Goal: Use online tool/utility: Utilize a website feature to perform a specific function

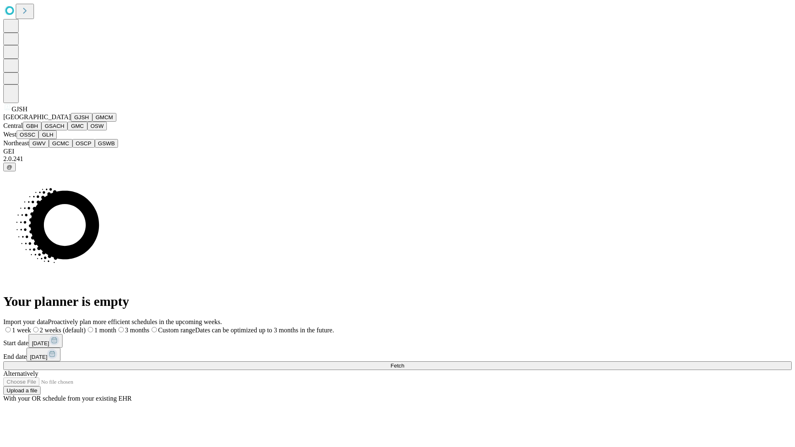
click at [71, 122] on button "GJSH" at bounding box center [82, 117] width 22 height 9
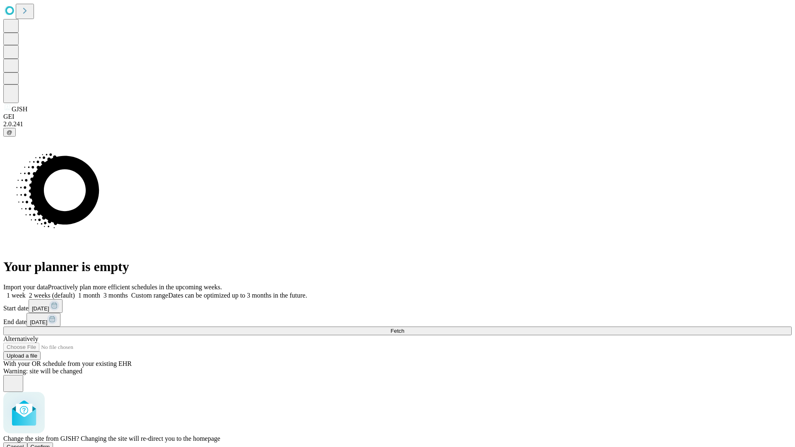
click at [50, 444] on span "Confirm" at bounding box center [40, 447] width 19 height 6
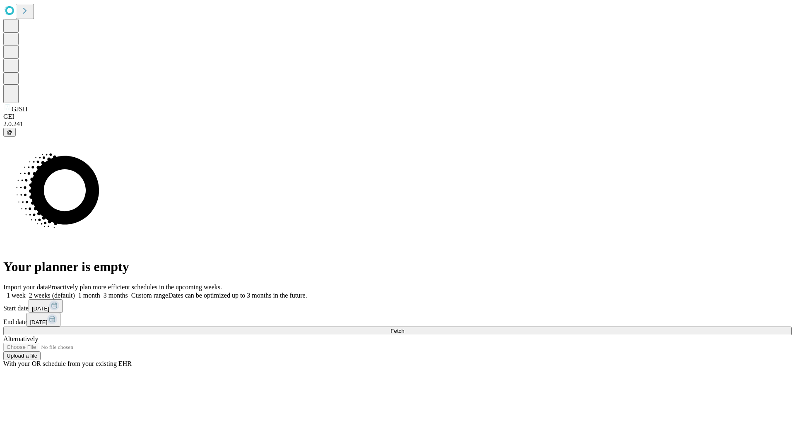
click at [75, 292] on label "2 weeks (default)" at bounding box center [50, 295] width 49 height 7
click at [404, 328] on span "Fetch" at bounding box center [397, 331] width 14 height 6
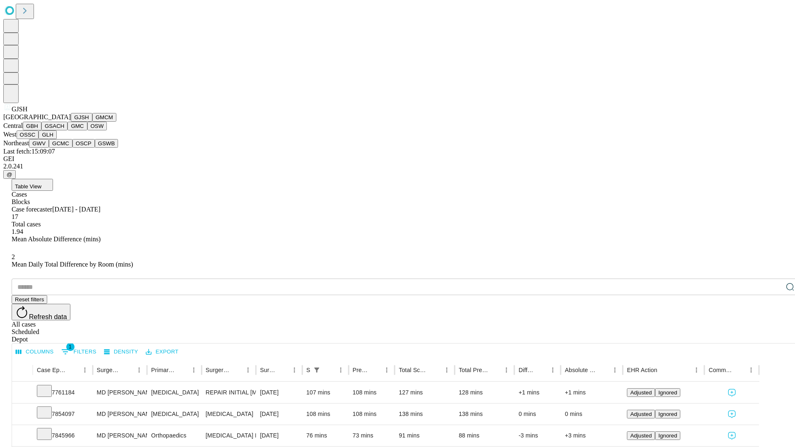
click at [92, 122] on button "GMCM" at bounding box center [104, 117] width 24 height 9
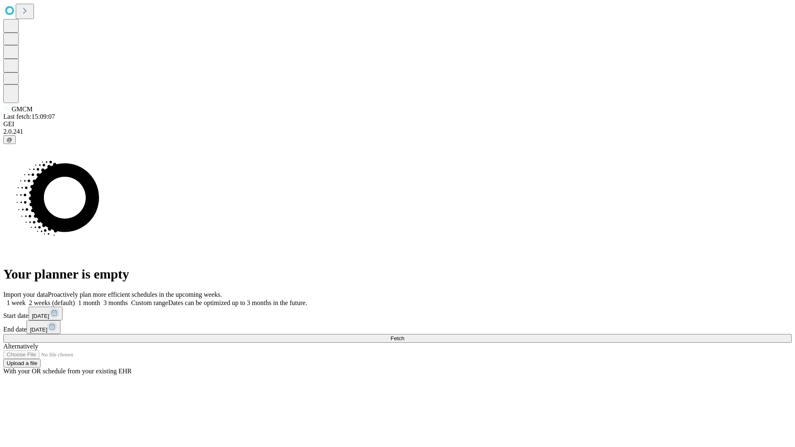
click at [404, 335] on span "Fetch" at bounding box center [397, 338] width 14 height 6
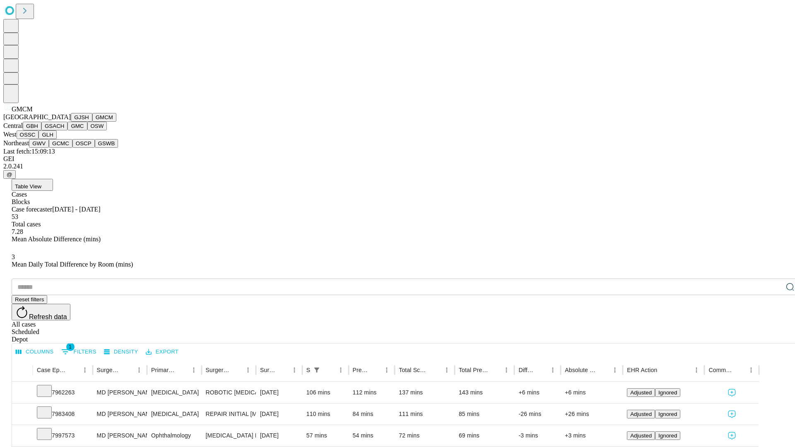
click at [41, 130] on button "GBH" at bounding box center [32, 126] width 19 height 9
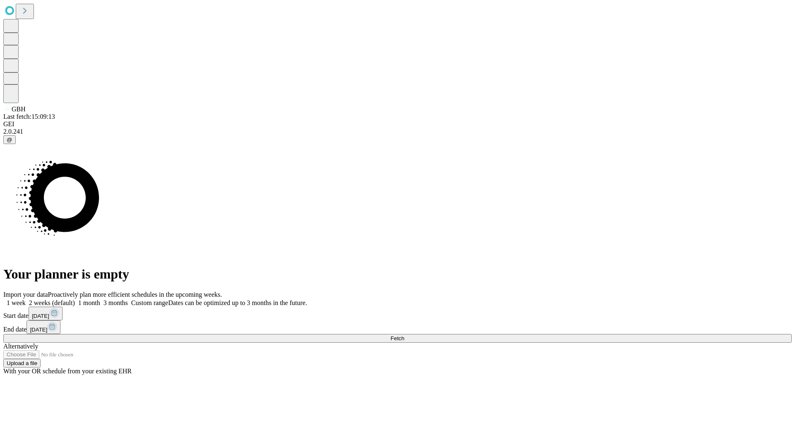
click at [404, 335] on span "Fetch" at bounding box center [397, 338] width 14 height 6
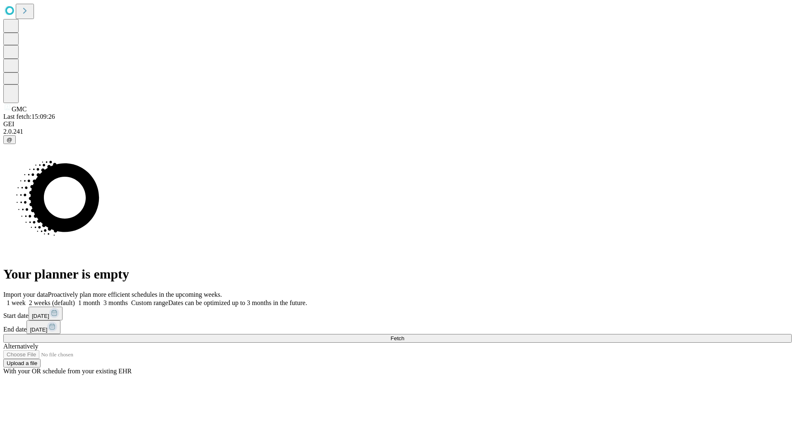
click at [75, 299] on label "2 weeks (default)" at bounding box center [50, 302] width 49 height 7
click at [404, 335] on span "Fetch" at bounding box center [397, 338] width 14 height 6
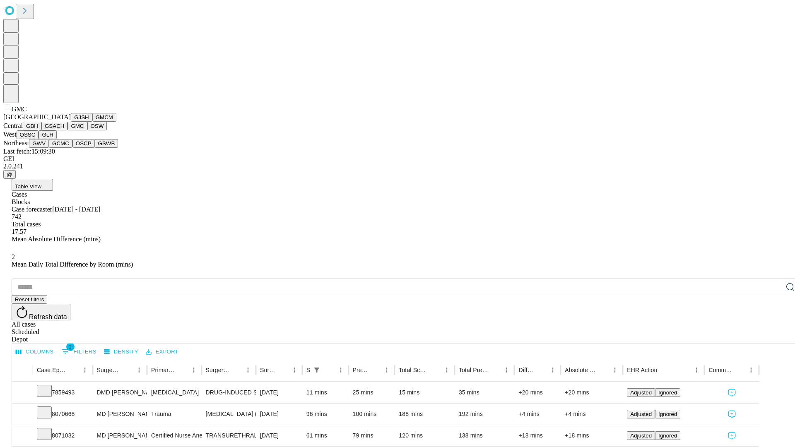
click at [87, 130] on button "OSW" at bounding box center [97, 126] width 20 height 9
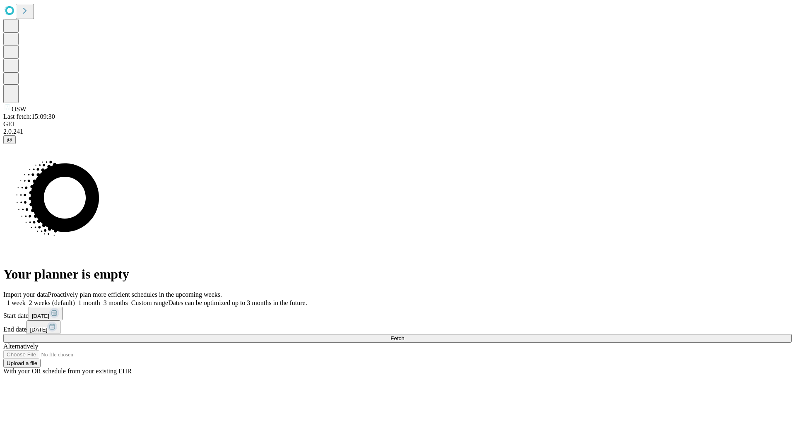
click at [75, 299] on label "2 weeks (default)" at bounding box center [50, 302] width 49 height 7
click at [404, 335] on span "Fetch" at bounding box center [397, 338] width 14 height 6
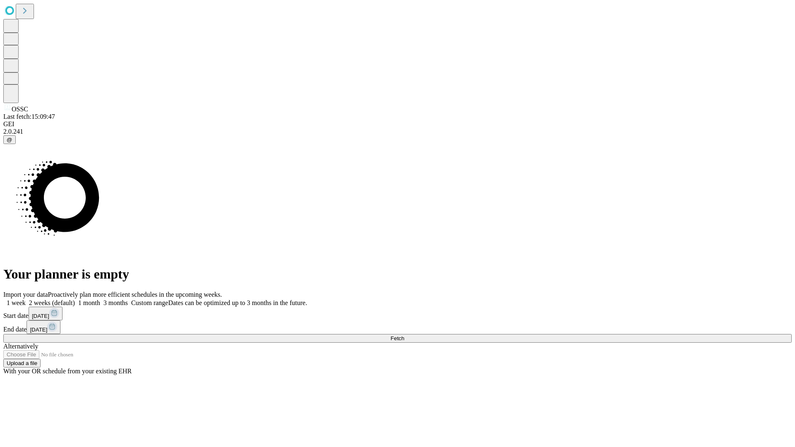
click at [75, 299] on label "2 weeks (default)" at bounding box center [50, 302] width 49 height 7
click at [404, 335] on span "Fetch" at bounding box center [397, 338] width 14 height 6
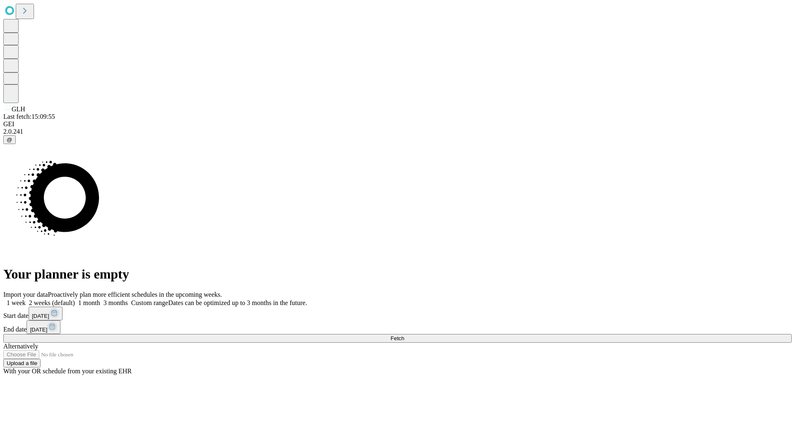
click at [75, 299] on label "2 weeks (default)" at bounding box center [50, 302] width 49 height 7
click at [404, 335] on span "Fetch" at bounding box center [397, 338] width 14 height 6
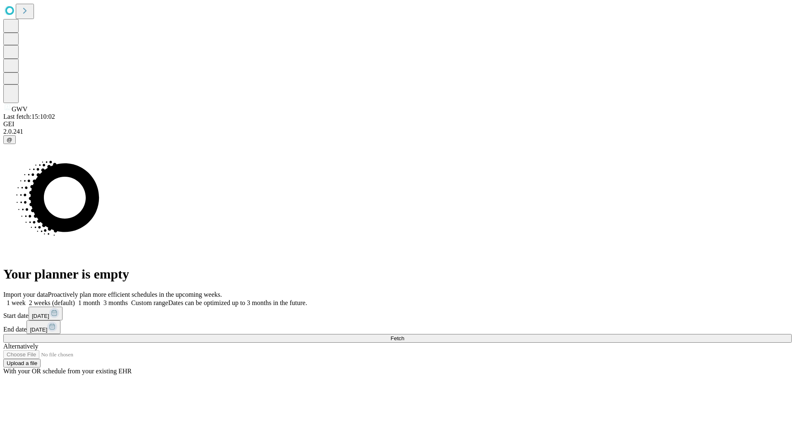
click at [75, 299] on label "2 weeks (default)" at bounding box center [50, 302] width 49 height 7
click at [404, 335] on span "Fetch" at bounding box center [397, 338] width 14 height 6
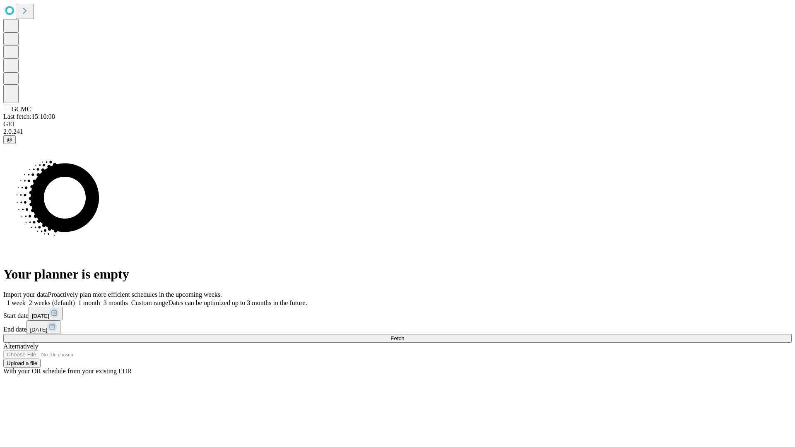
click at [75, 299] on label "2 weeks (default)" at bounding box center [50, 302] width 49 height 7
click at [404, 335] on span "Fetch" at bounding box center [397, 338] width 14 height 6
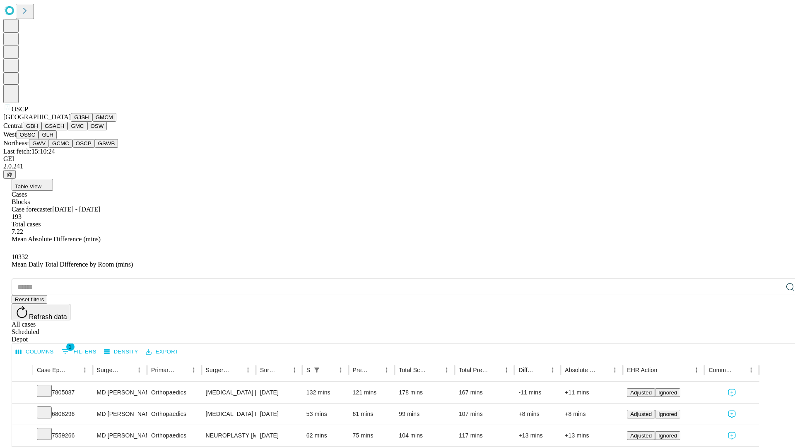
click at [95, 148] on button "GSWB" at bounding box center [107, 143] width 24 height 9
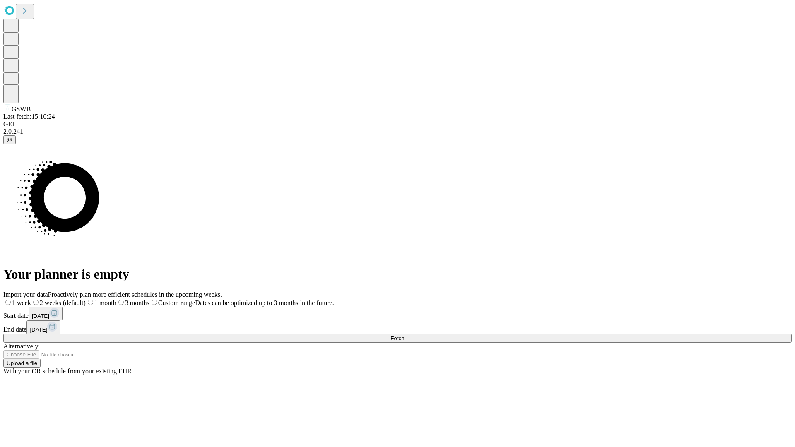
click at [86, 299] on label "2 weeks (default)" at bounding box center [58, 302] width 55 height 7
click at [404, 335] on span "Fetch" at bounding box center [397, 338] width 14 height 6
